Goal: Task Accomplishment & Management: Complete application form

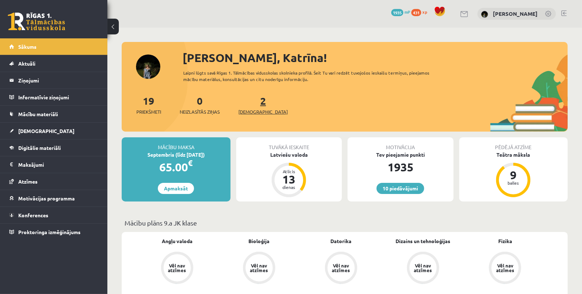
click at [249, 111] on span "[DEMOGRAPHIC_DATA]" at bounding box center [263, 111] width 49 height 7
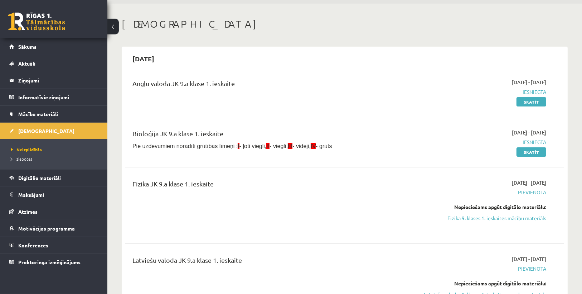
scroll to position [86, 0]
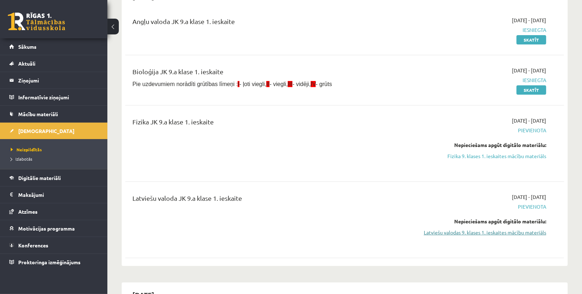
click at [510, 233] on link "Latviešu valodas 9. klases 1. ieskaites mācību materiāls" at bounding box center [481, 233] width 131 height 8
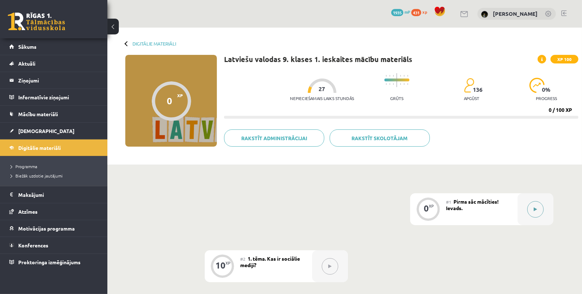
click at [536, 205] on button at bounding box center [536, 209] width 16 height 16
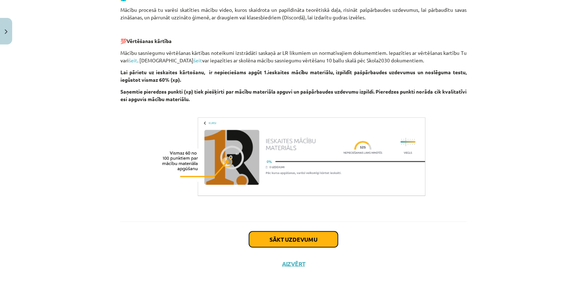
click at [300, 245] on button "Sākt uzdevumu" at bounding box center [293, 239] width 89 height 16
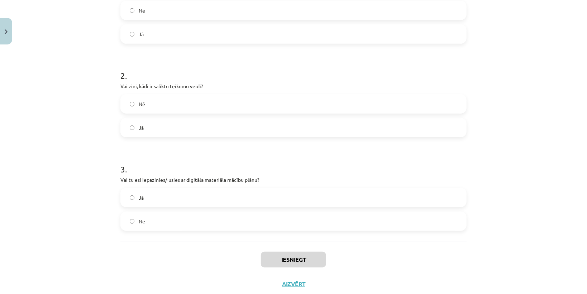
scroll to position [189, 0]
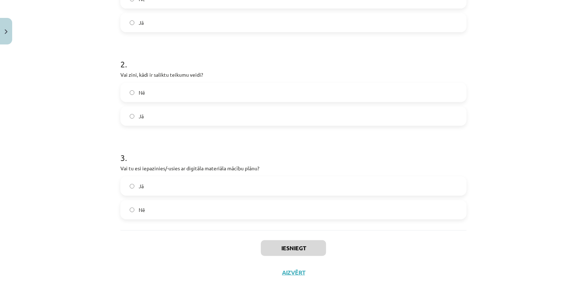
click at [167, 117] on label "Jā" at bounding box center [293, 116] width 345 height 18
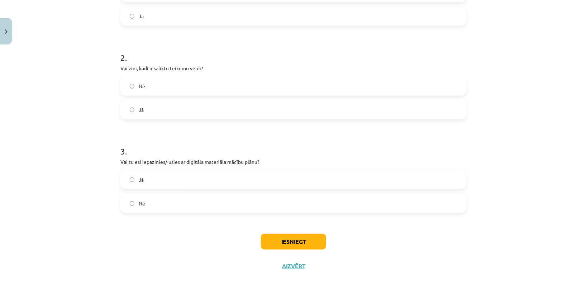
scroll to position [197, 0]
click at [172, 182] on label "Jā" at bounding box center [293, 178] width 345 height 18
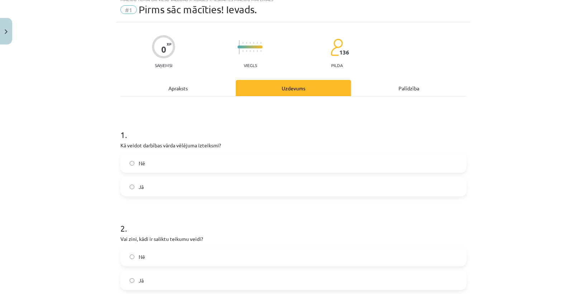
scroll to position [0, 0]
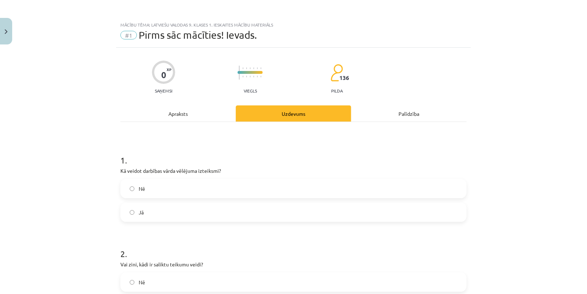
click at [165, 210] on label "Jā" at bounding box center [293, 212] width 345 height 18
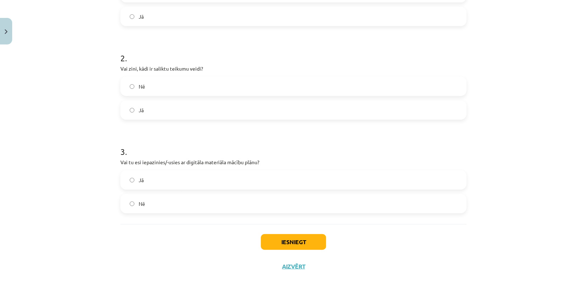
scroll to position [197, 0]
click at [318, 241] on button "Iesniegt" at bounding box center [293, 240] width 65 height 16
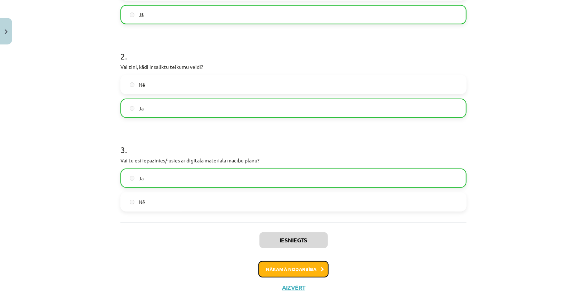
click at [285, 267] on button "Nākamā nodarbība" at bounding box center [293, 269] width 70 height 16
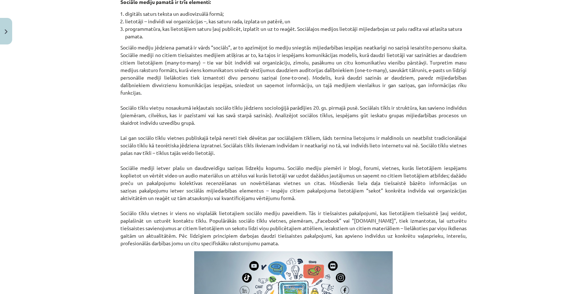
scroll to position [275, 0]
